Goal: Task Accomplishment & Management: Manage account settings

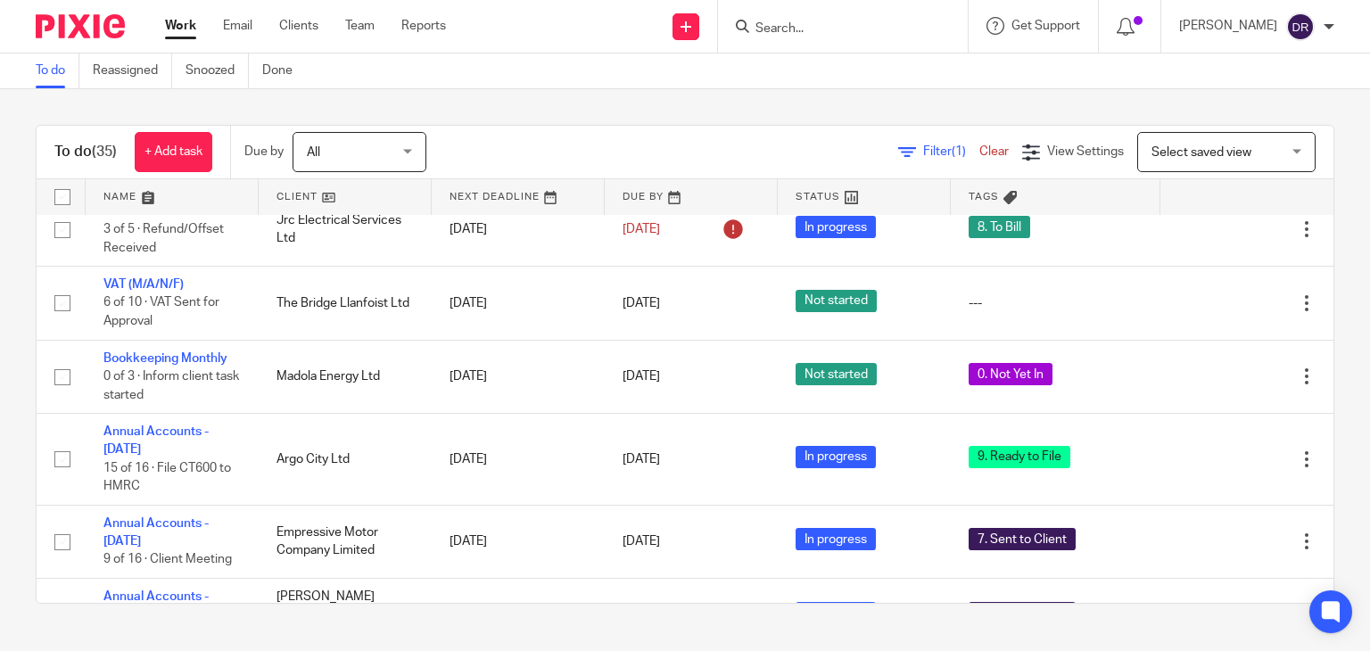
scroll to position [595, 0]
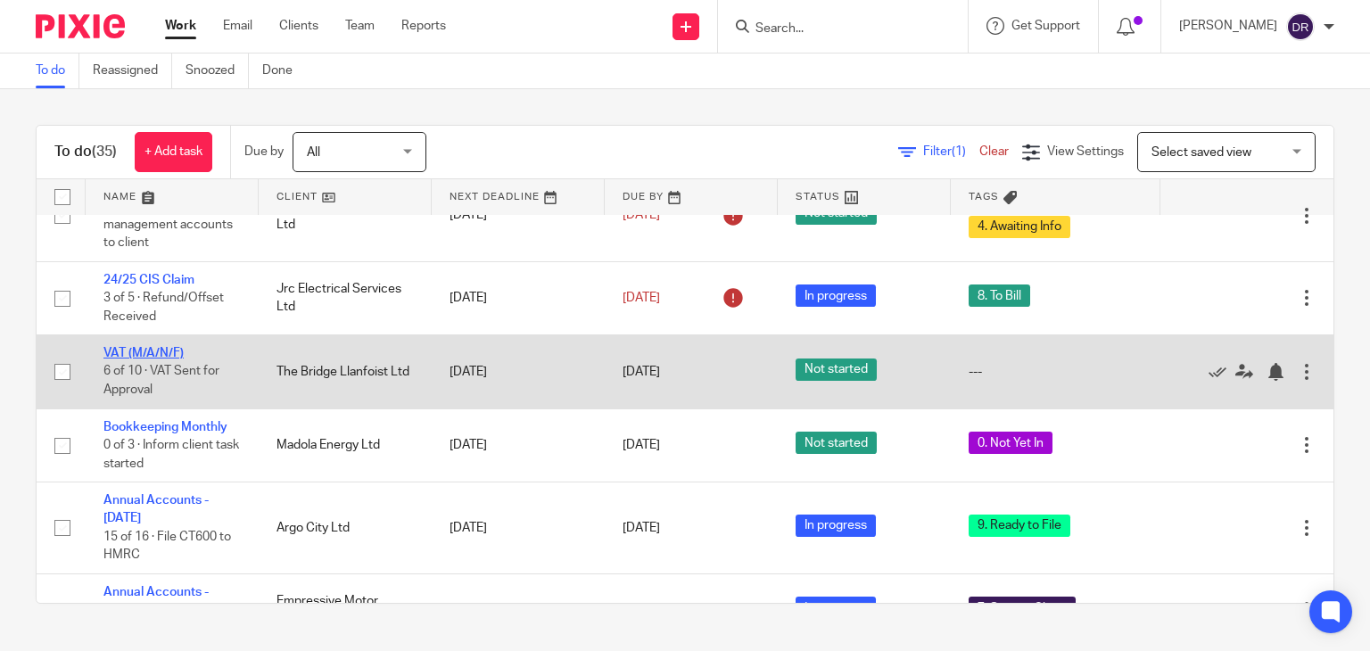
click at [163, 359] on link "VAT (M/A/N/F)" at bounding box center [143, 353] width 80 height 12
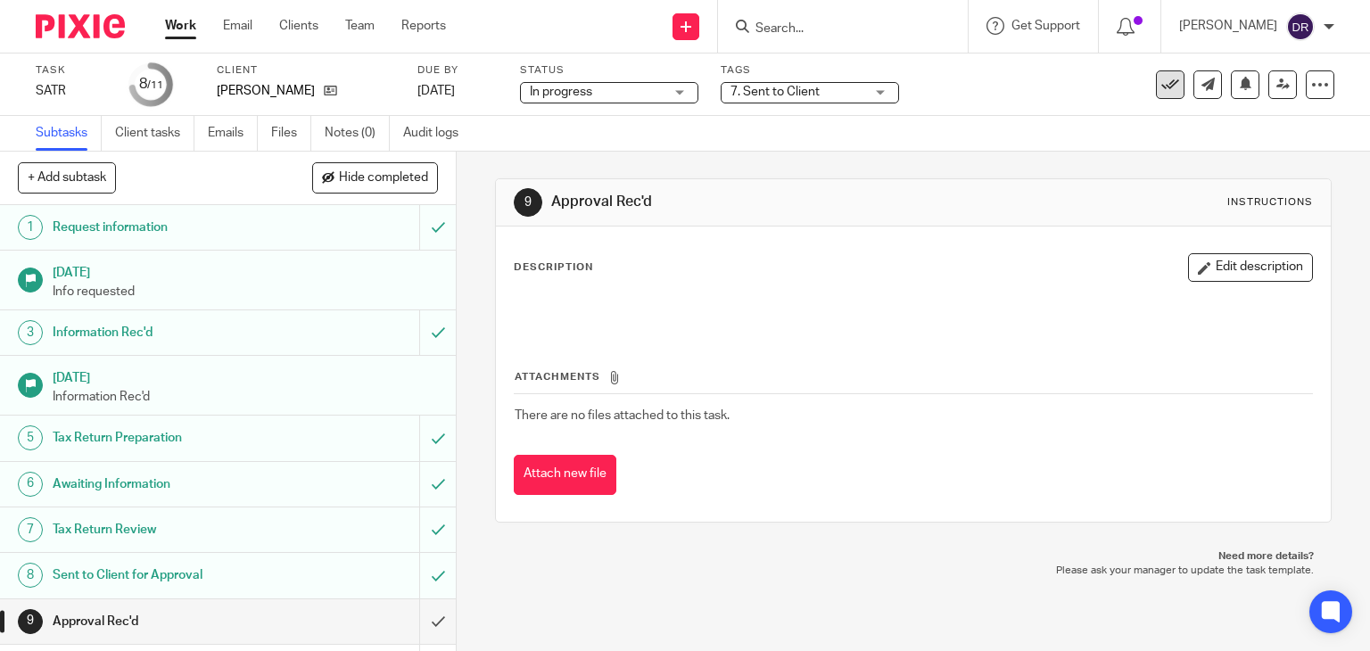
click at [1164, 83] on icon at bounding box center [1170, 85] width 18 height 18
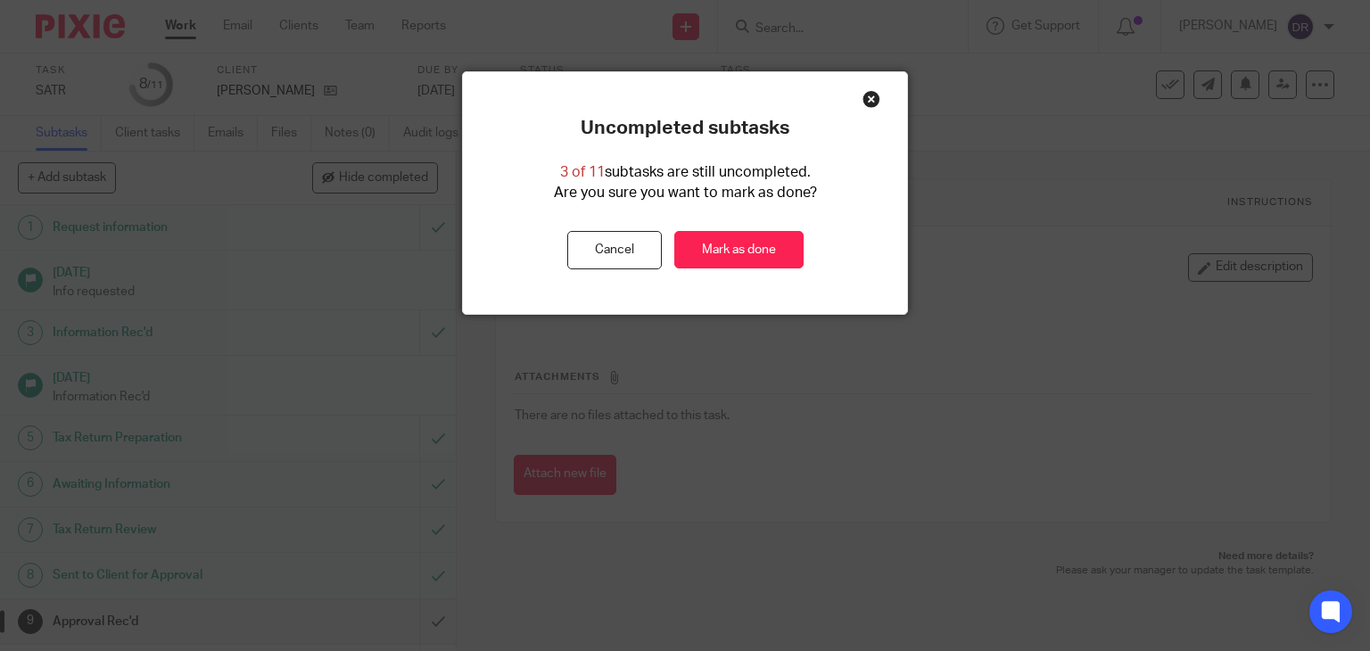
click at [862, 95] on div "Close this dialog window" at bounding box center [871, 99] width 18 height 18
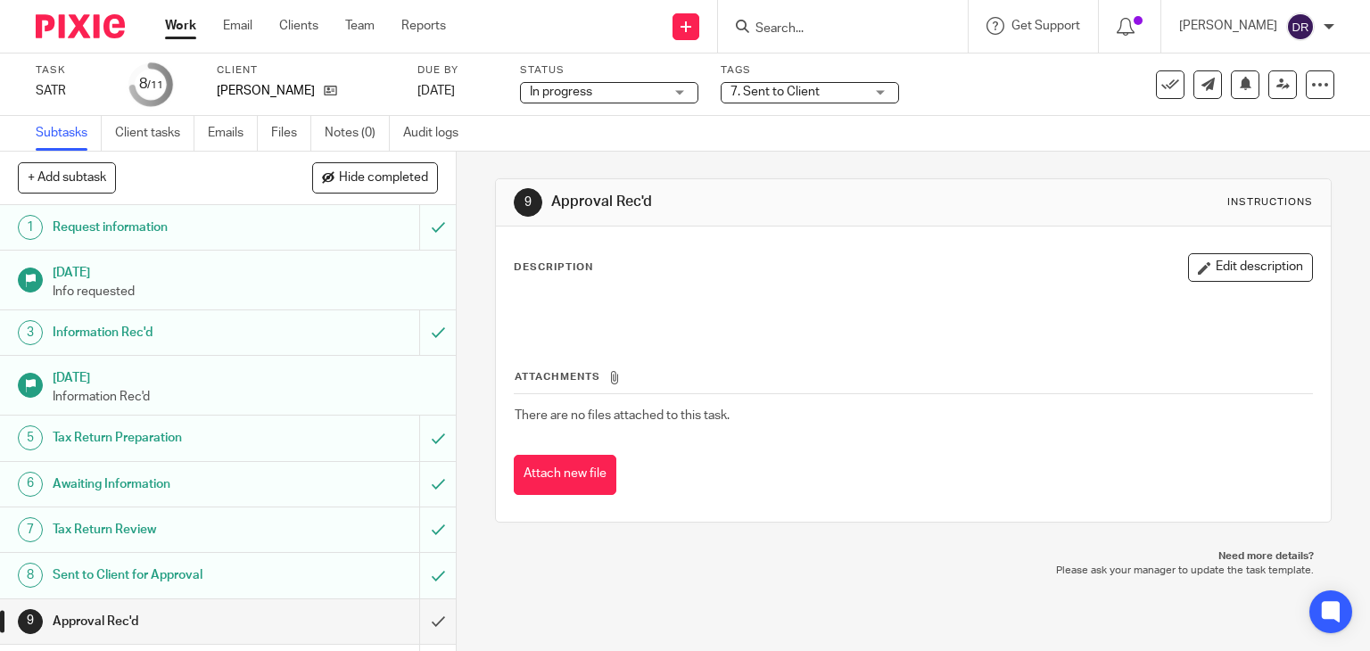
scroll to position [83, 0]
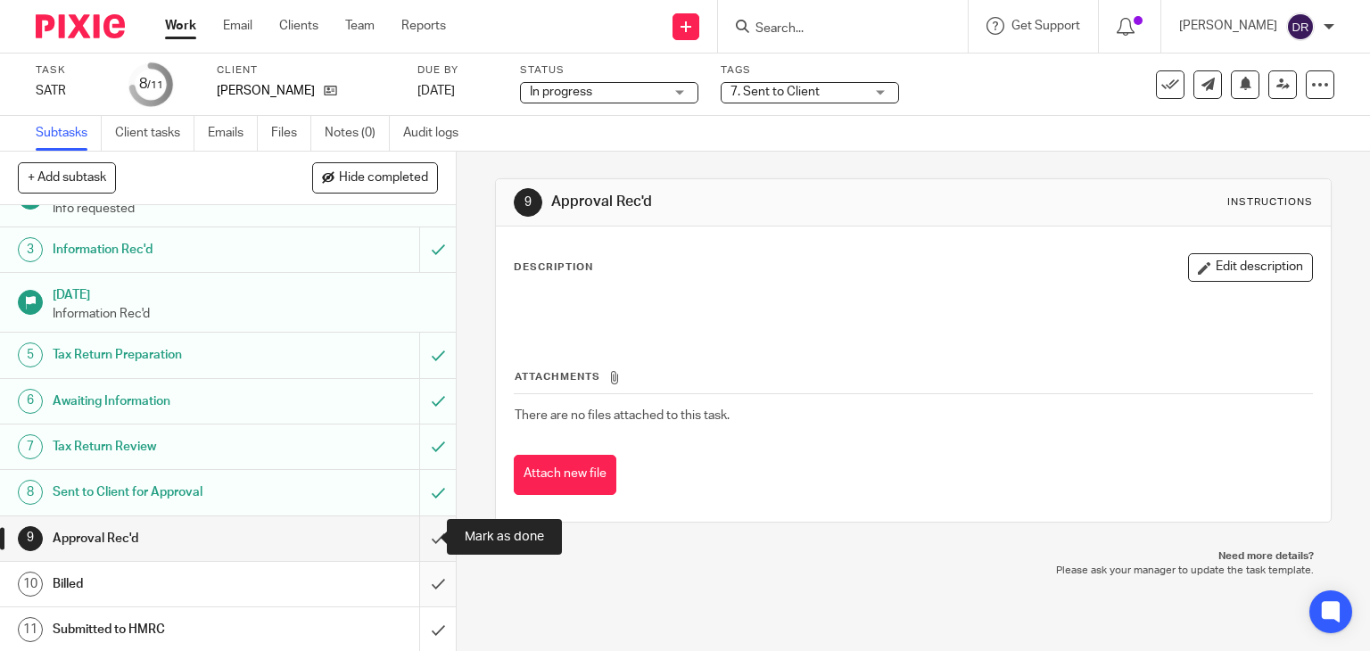
drag, startPoint x: 404, startPoint y: 547, endPoint x: 424, endPoint y: 589, distance: 46.3
click at [424, 589] on div "1 Request information 5 Jun 2025 Info requested 3 Information Rec'd 5 Jul 2025 …" at bounding box center [228, 428] width 456 height 446
drag, startPoint x: 424, startPoint y: 589, endPoint x: 425, endPoint y: 623, distance: 34.8
click at [425, 623] on div "1 Request information 5 Jun 2025 Info requested 3 Information Rec'd 5 Jul 2025 …" at bounding box center [228, 428] width 456 height 446
click at [425, 623] on input "submit" at bounding box center [228, 629] width 456 height 45
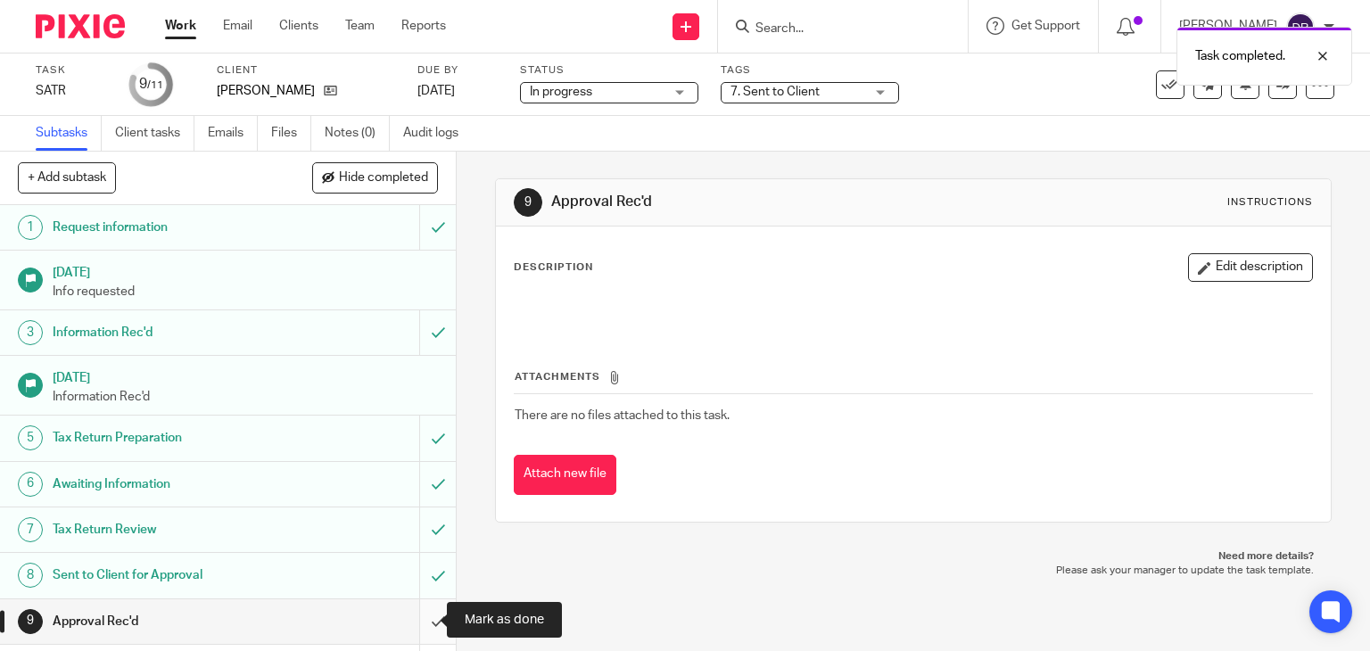
click at [415, 622] on input "submit" at bounding box center [228, 621] width 456 height 45
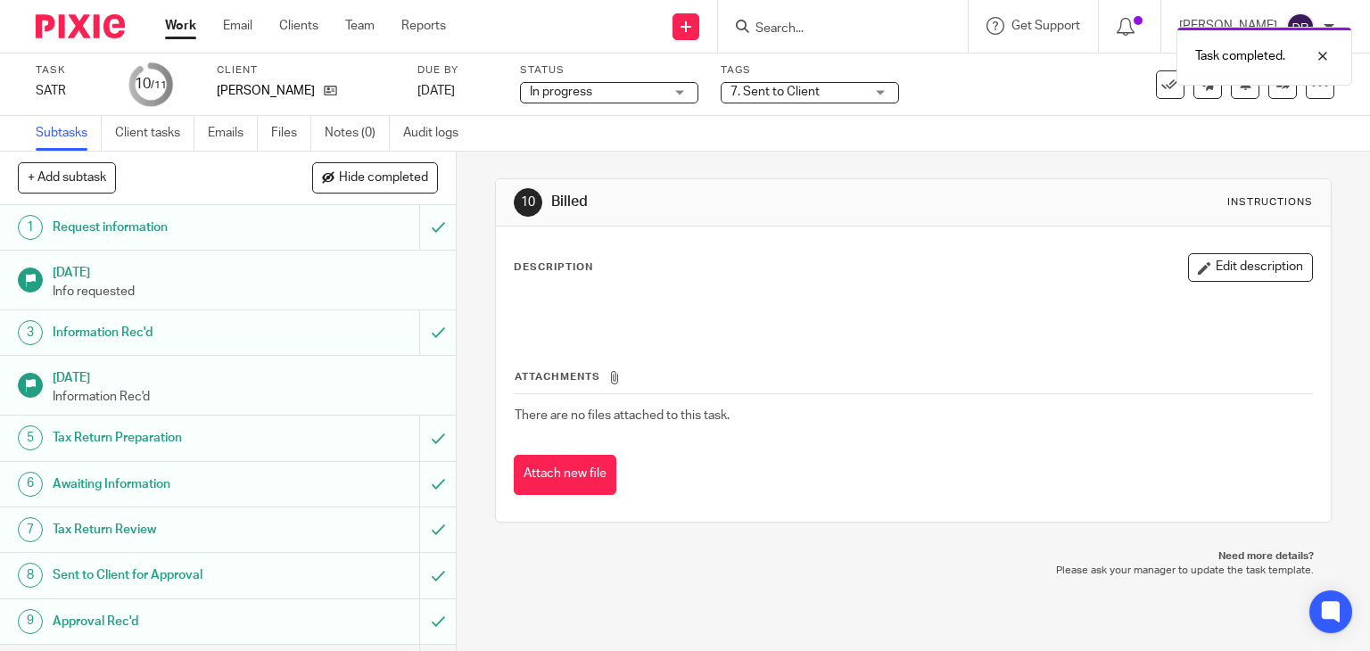
scroll to position [83, 0]
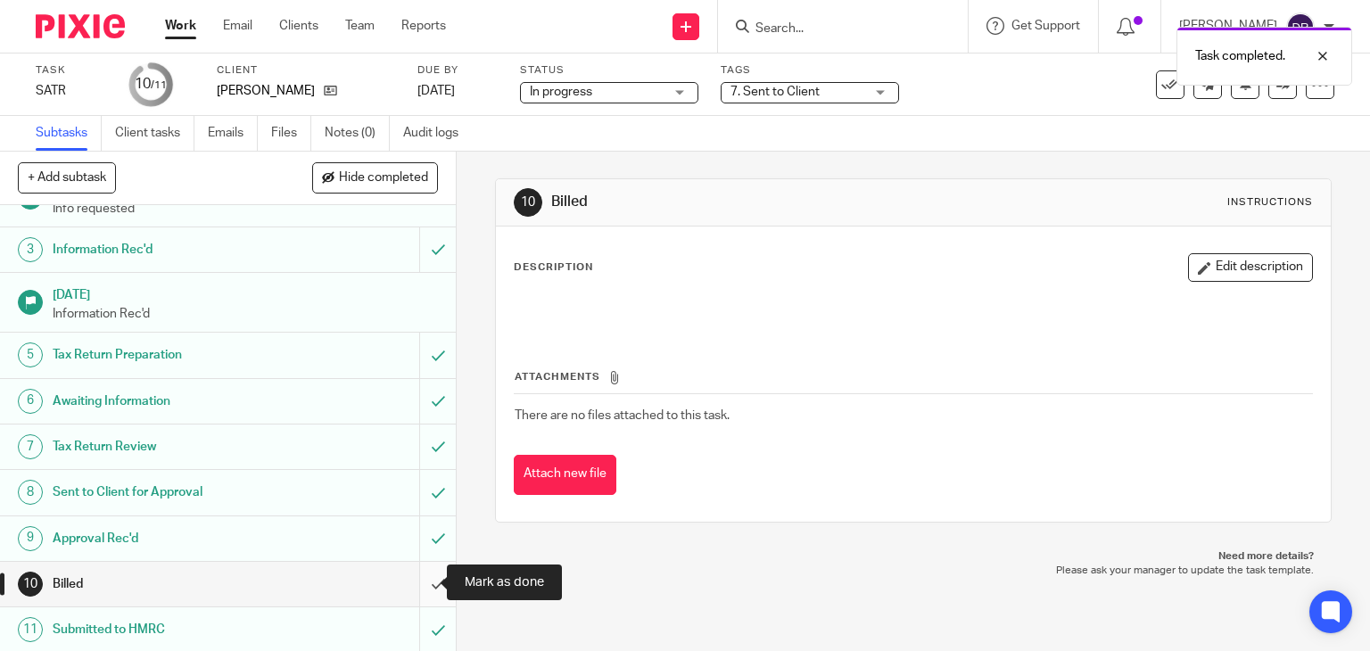
click at [416, 584] on input "submit" at bounding box center [228, 584] width 456 height 45
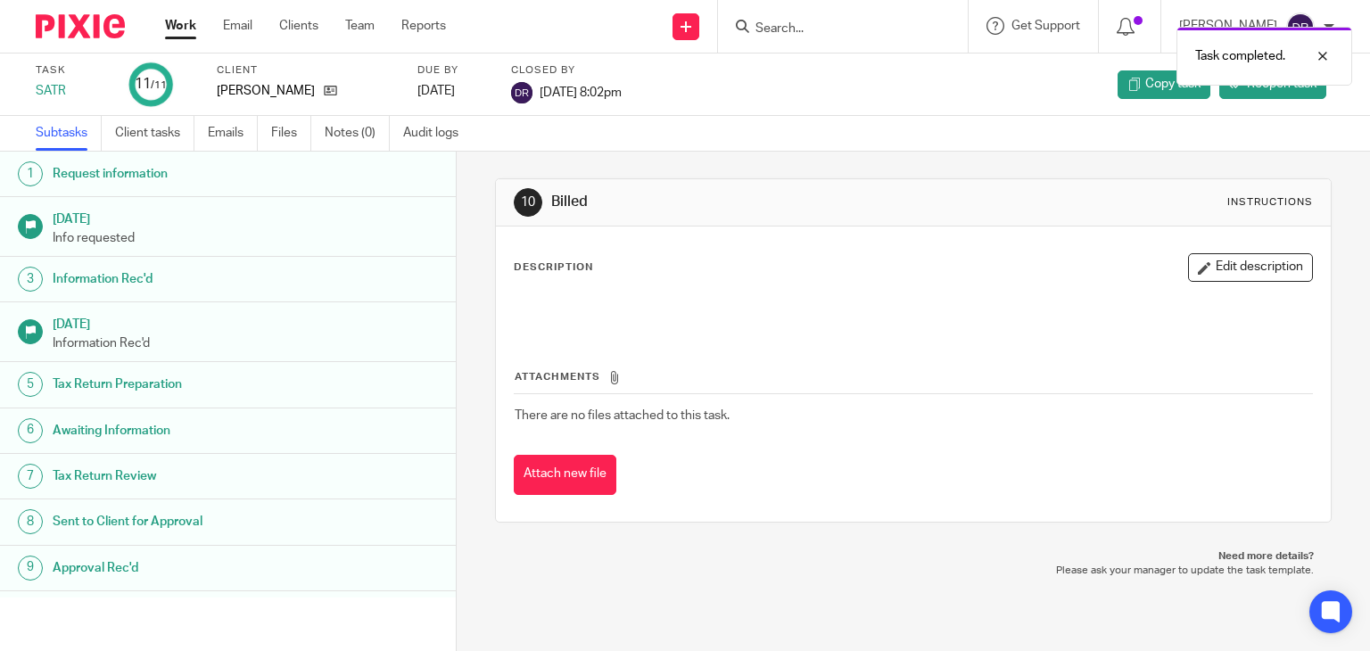
click at [86, 25] on img at bounding box center [80, 26] width 89 height 24
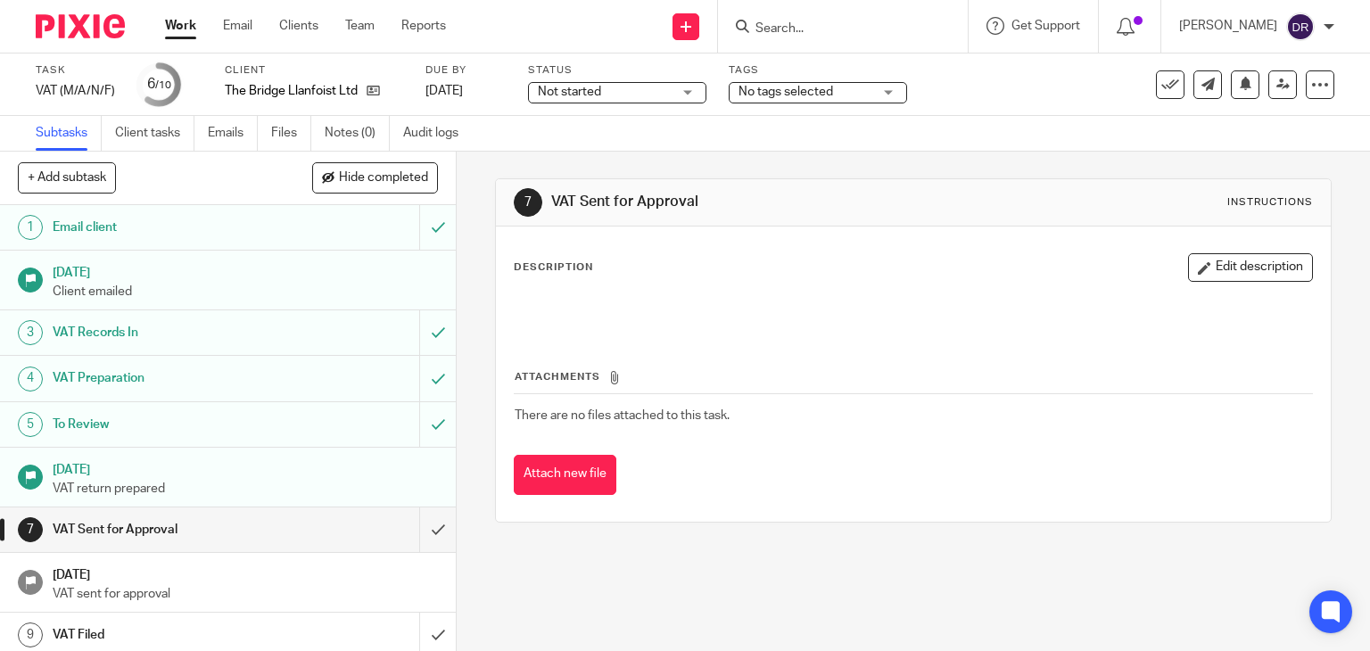
click at [830, 91] on span "No tags selected" at bounding box center [785, 92] width 95 height 12
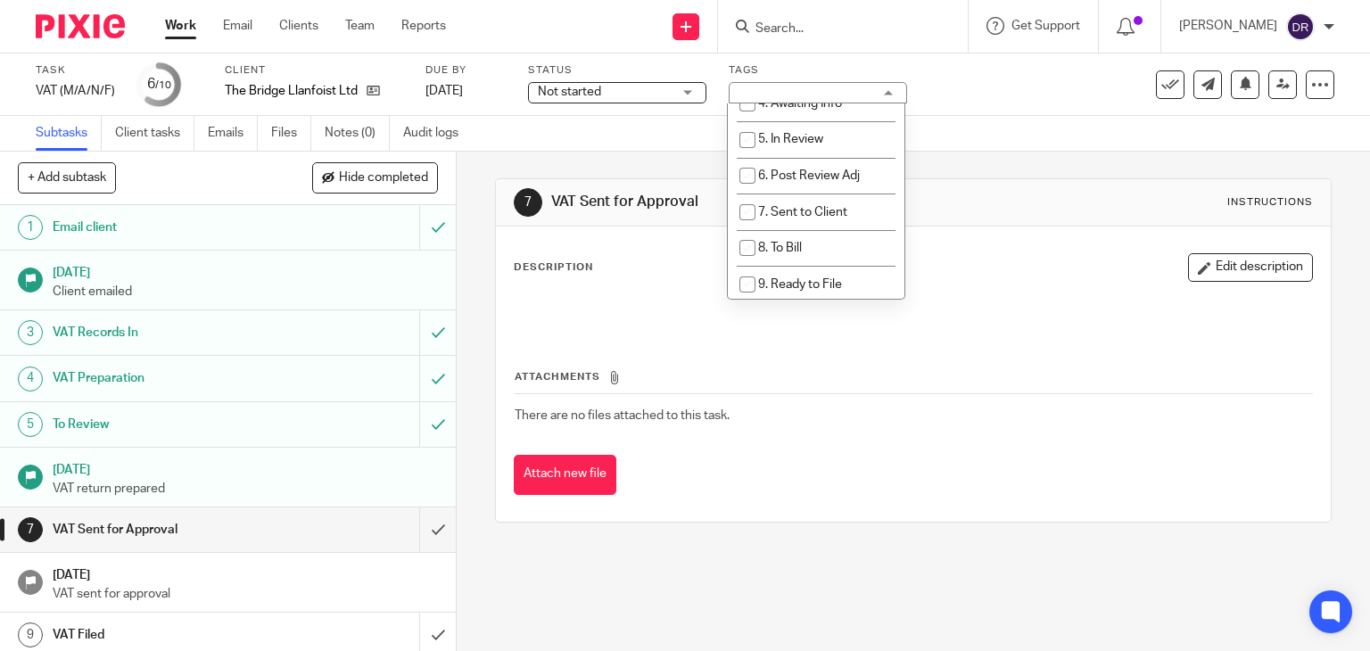
scroll to position [194, 0]
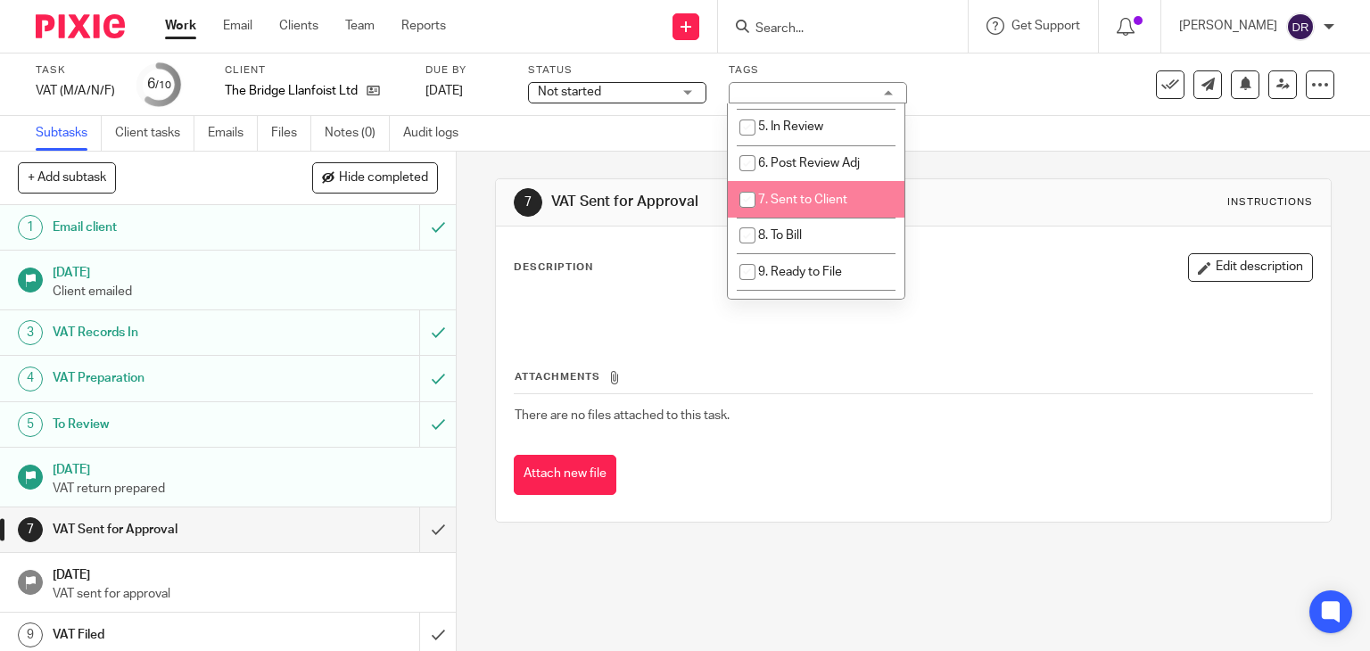
click at [852, 200] on li "7. Sent to Client" at bounding box center [816, 199] width 177 height 37
checkbox input "true"
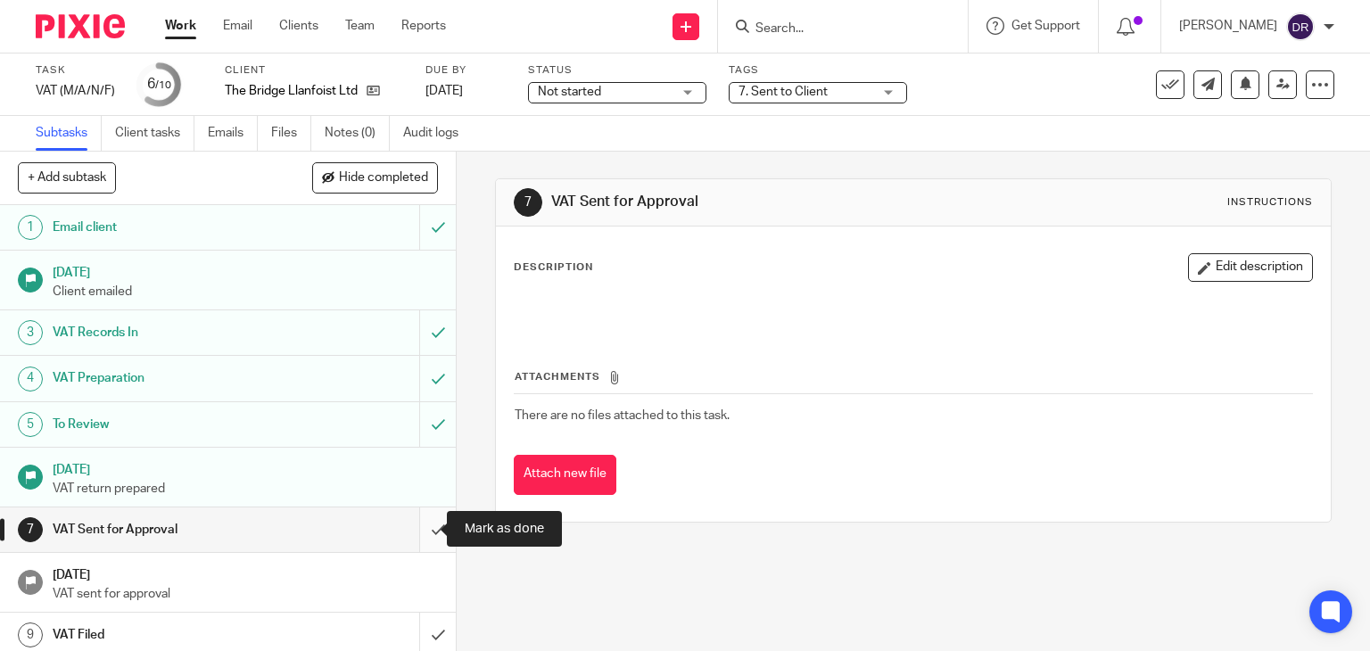
click at [423, 532] on input "submit" at bounding box center [228, 529] width 456 height 45
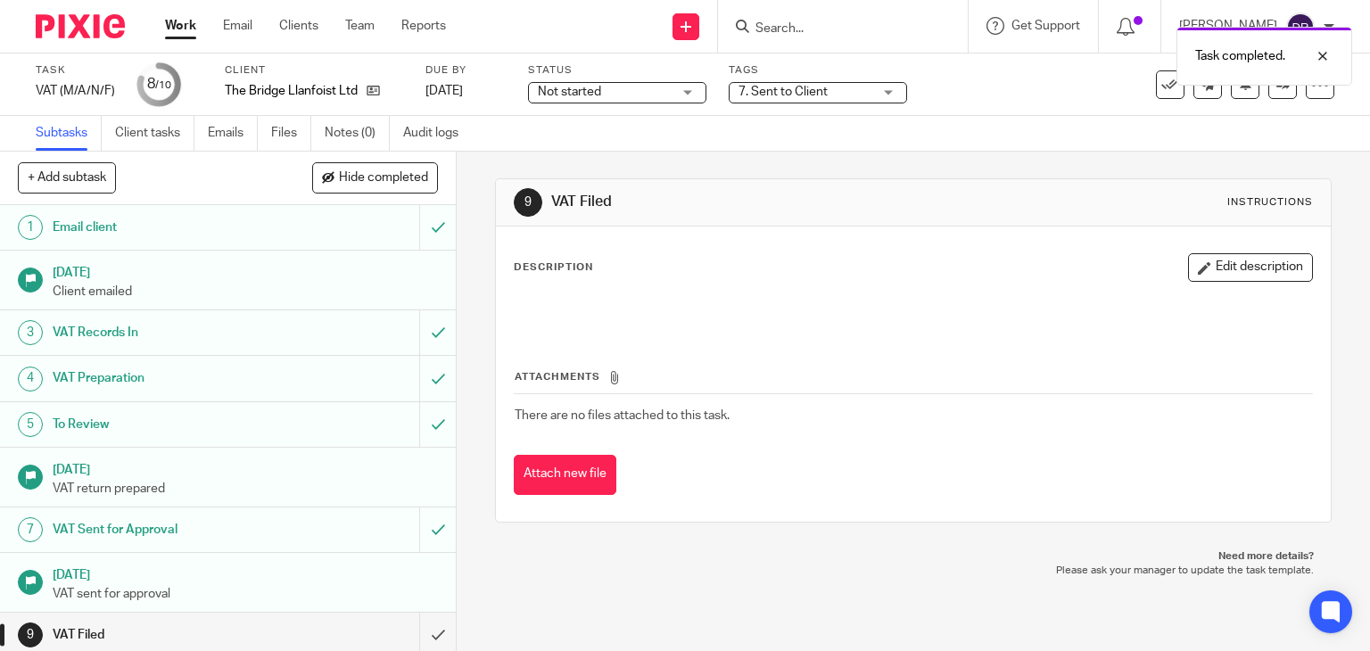
click at [631, 101] on div "Not started Not started" at bounding box center [617, 92] width 178 height 21
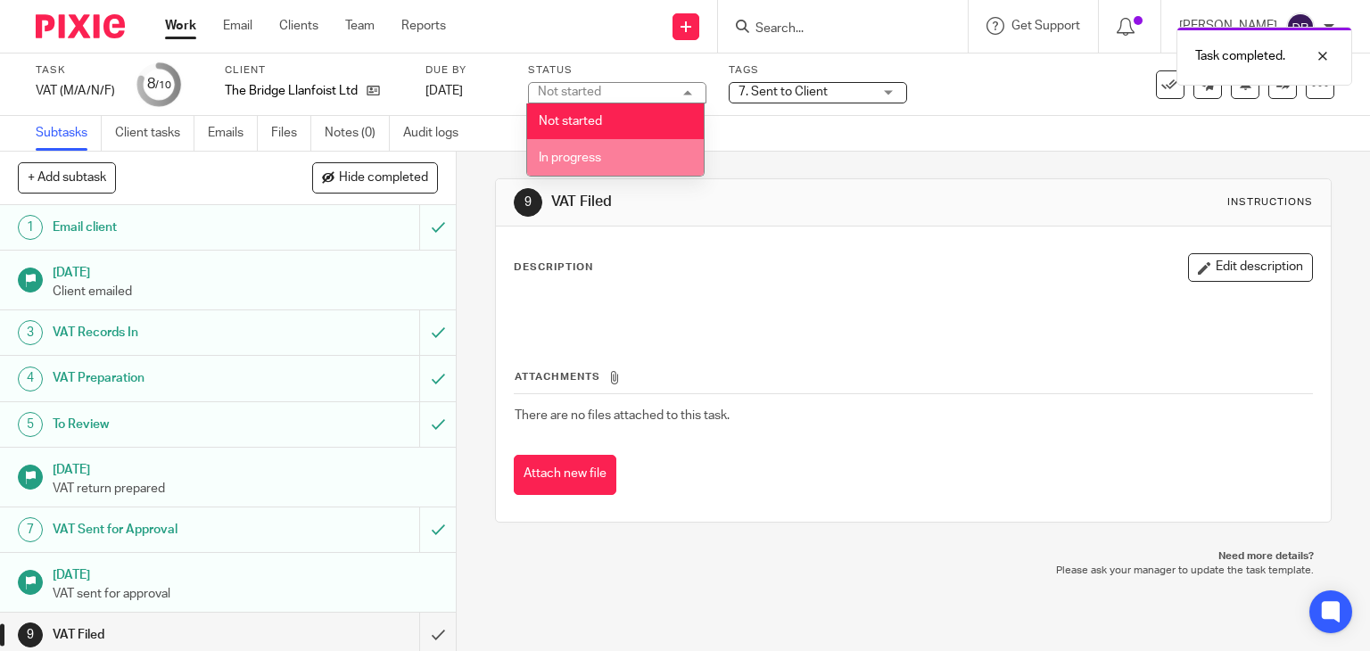
click at [592, 157] on span "In progress" at bounding box center [570, 158] width 62 height 12
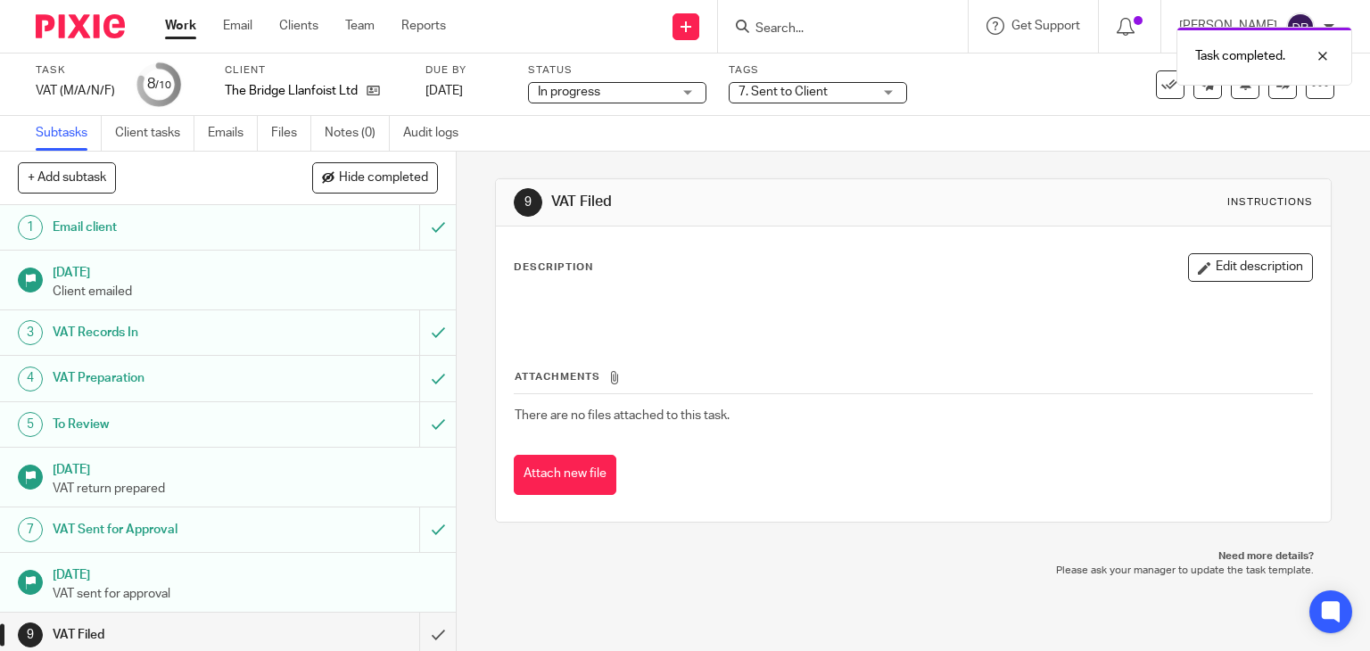
click at [53, 17] on img at bounding box center [80, 26] width 89 height 24
